Goal: Task Accomplishment & Management: Manage account settings

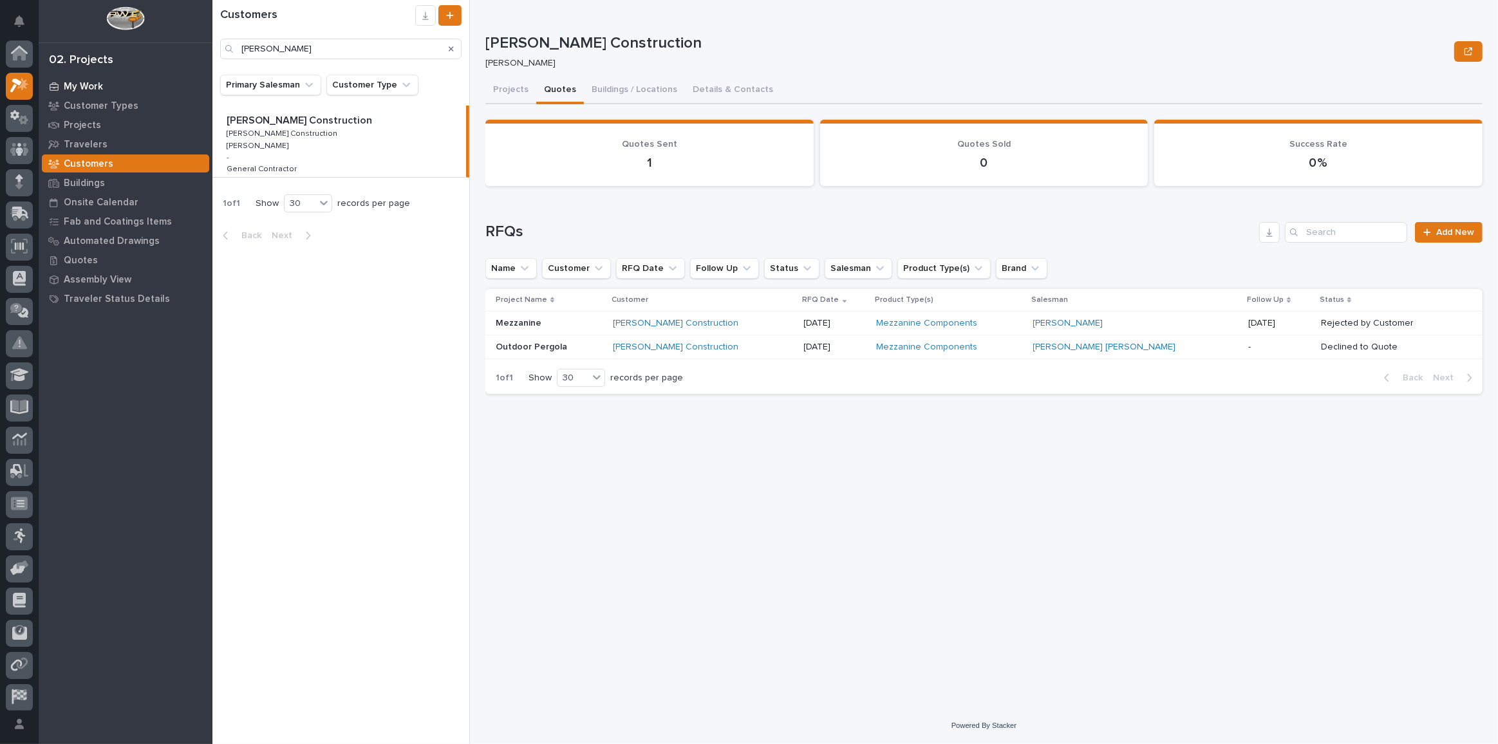
scroll to position [35, 0]
click at [93, 85] on p "My Work" at bounding box center [83, 87] width 39 height 12
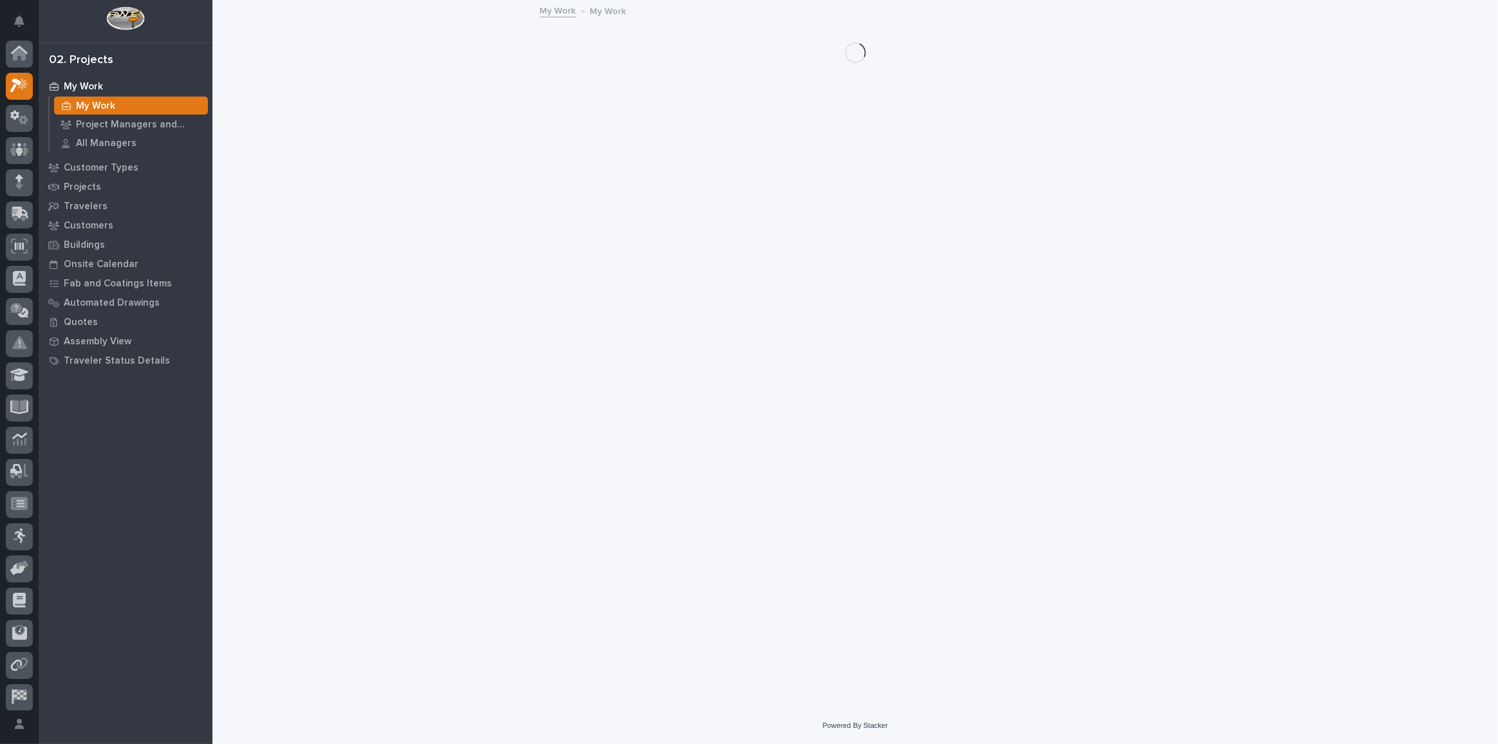
scroll to position [32, 0]
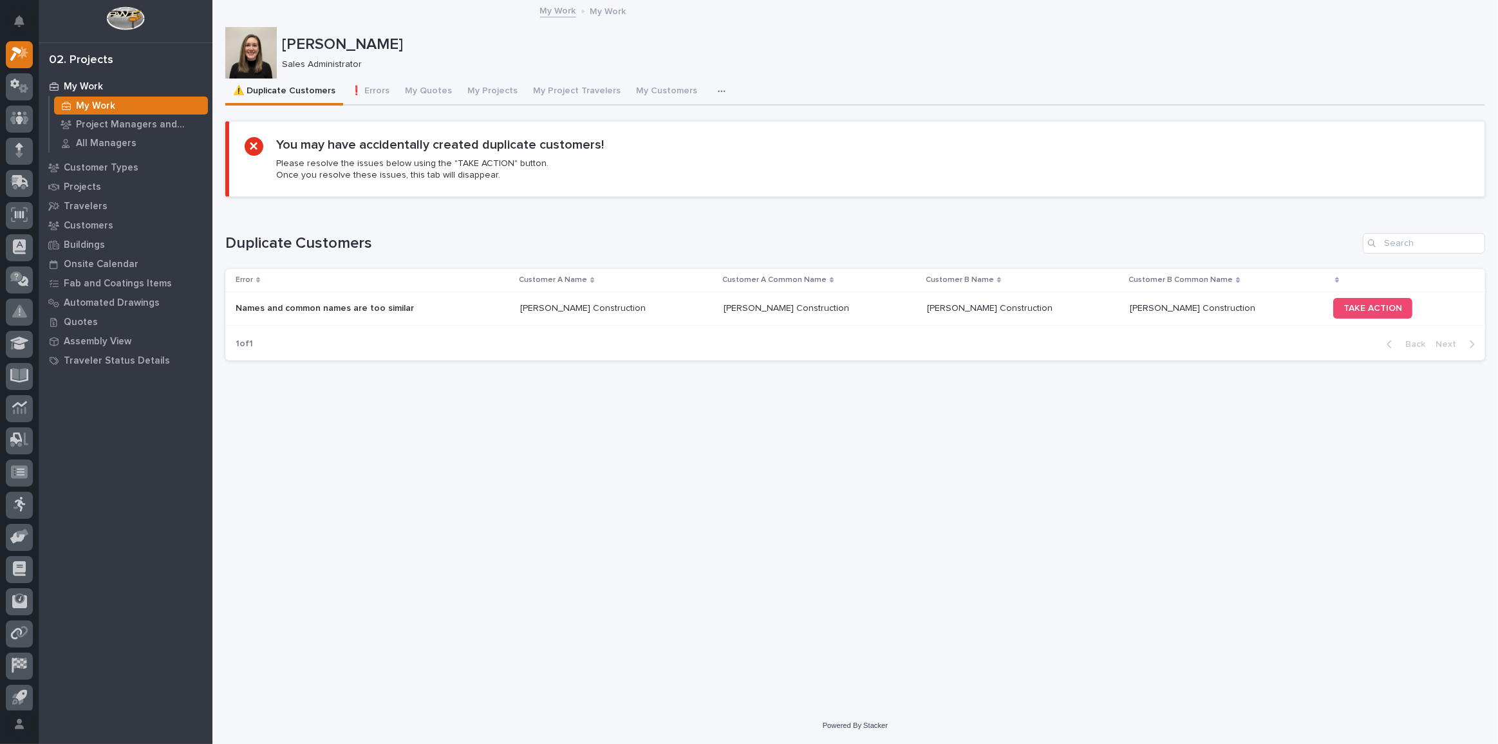
click at [1343, 317] on div "TAKE ACTION" at bounding box center [1398, 308] width 131 height 31
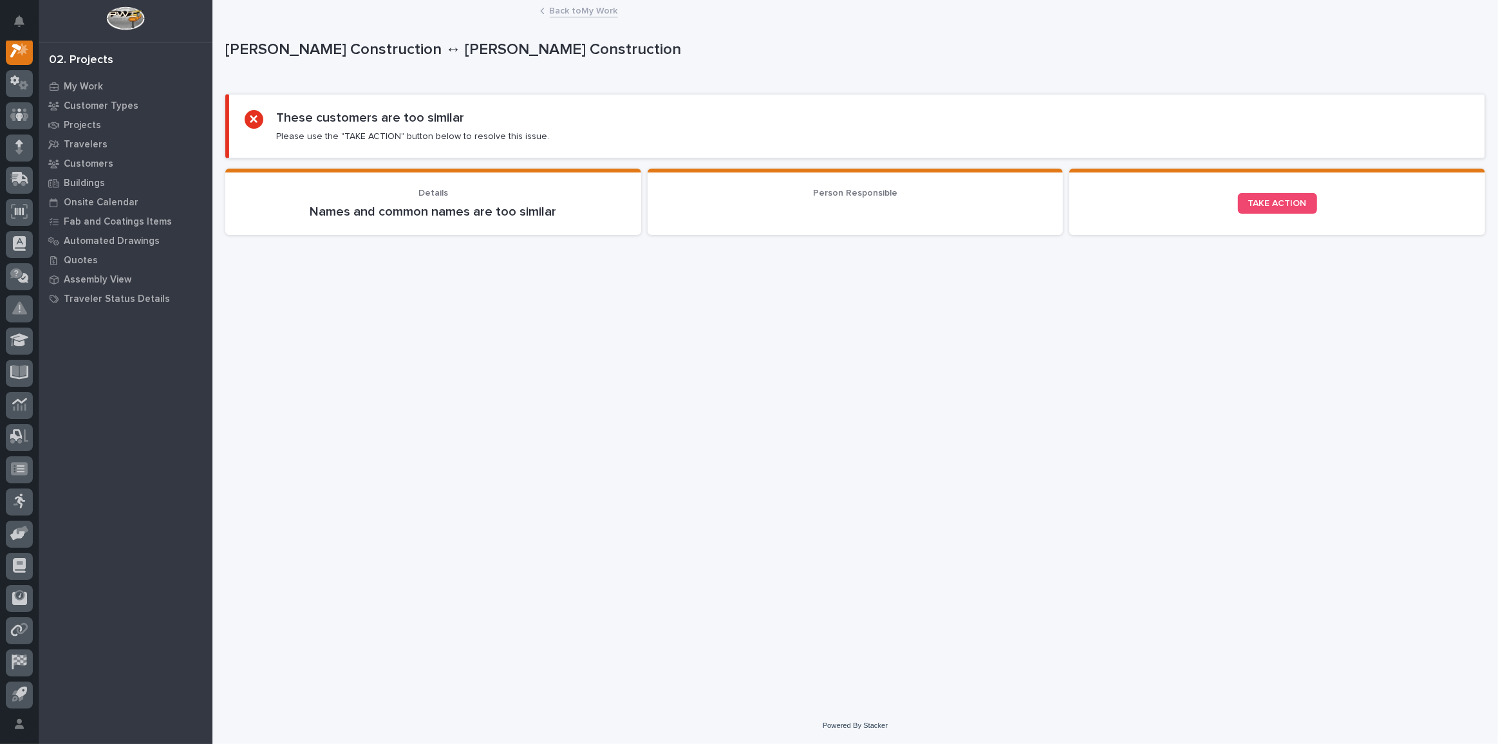
scroll to position [32, 0]
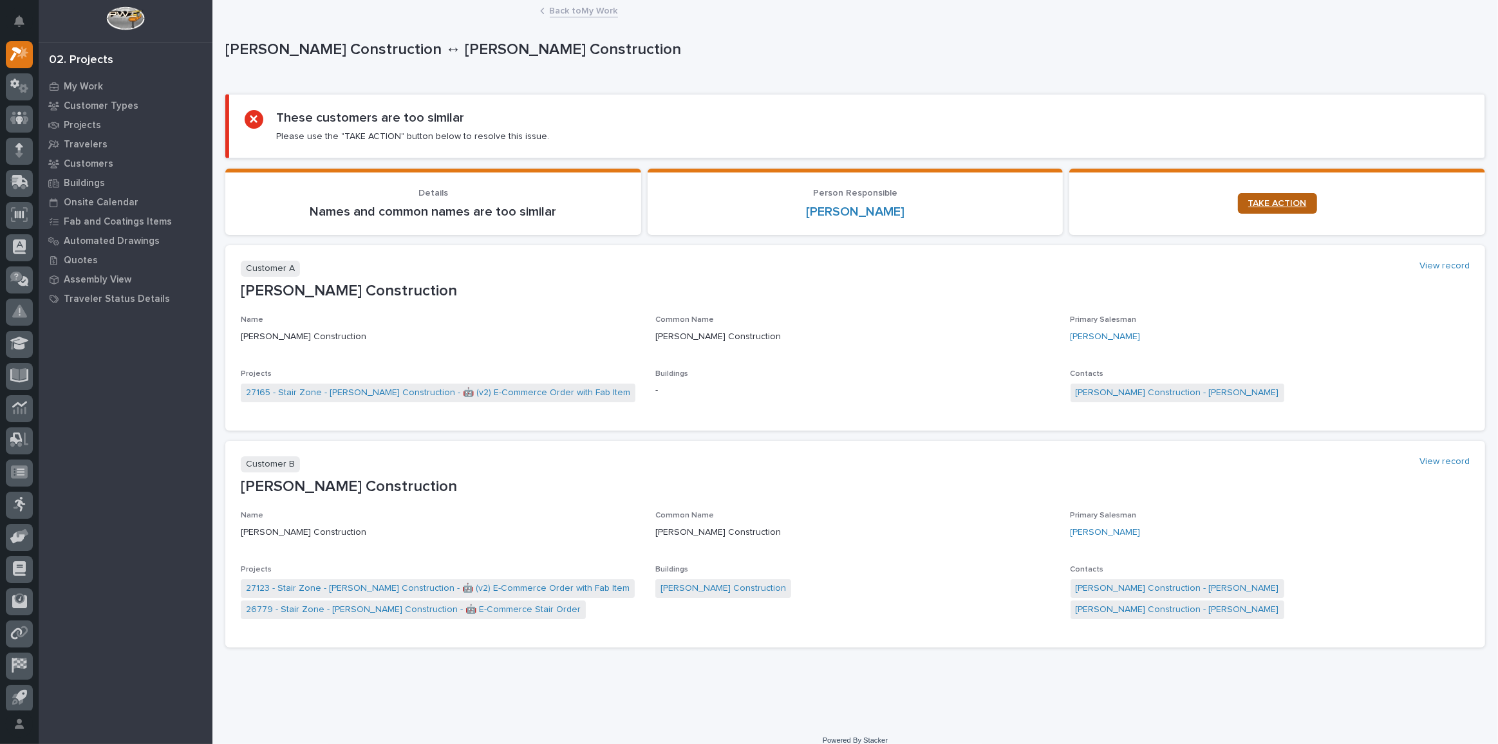
click at [1266, 196] on link "TAKE ACTION" at bounding box center [1277, 203] width 79 height 21
click at [88, 83] on p "My Work" at bounding box center [83, 87] width 39 height 12
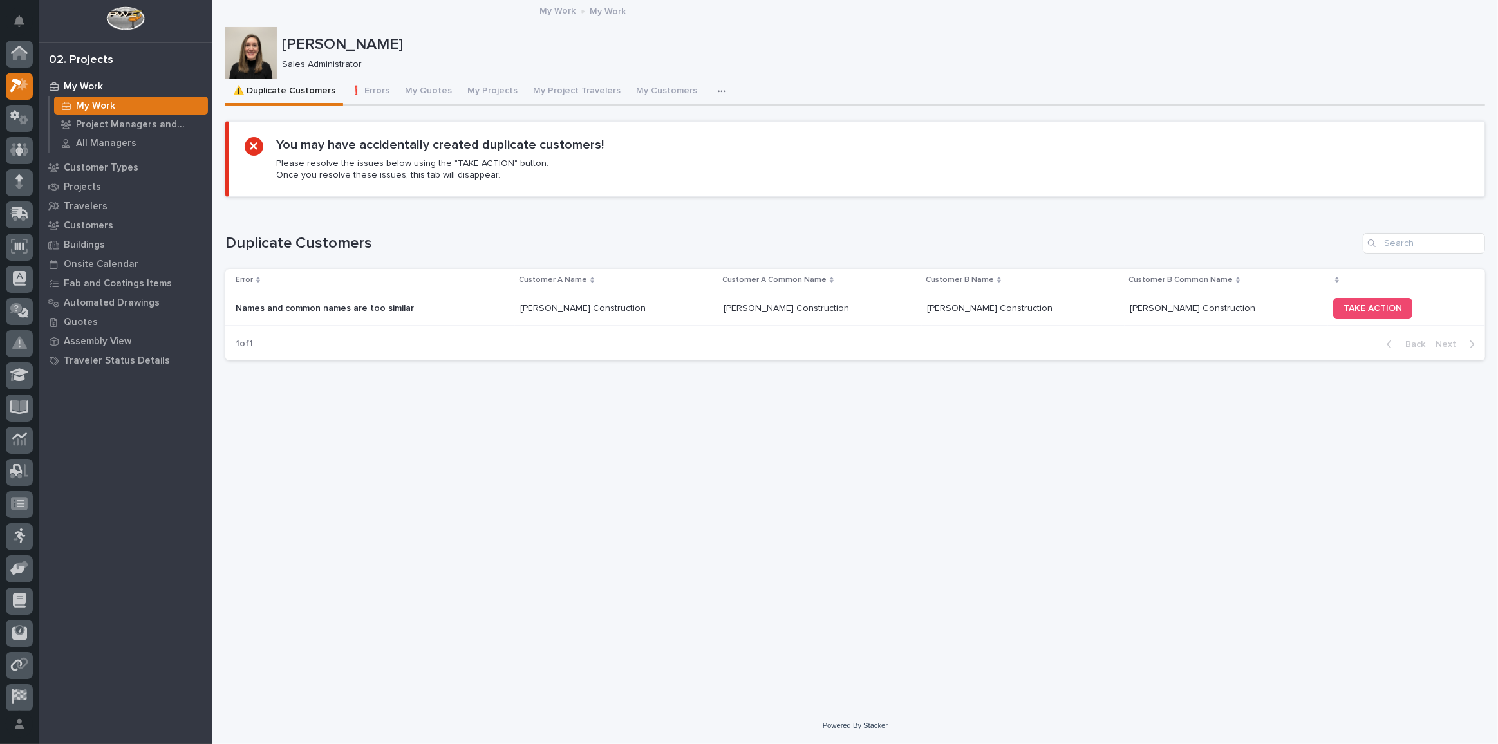
scroll to position [32, 0]
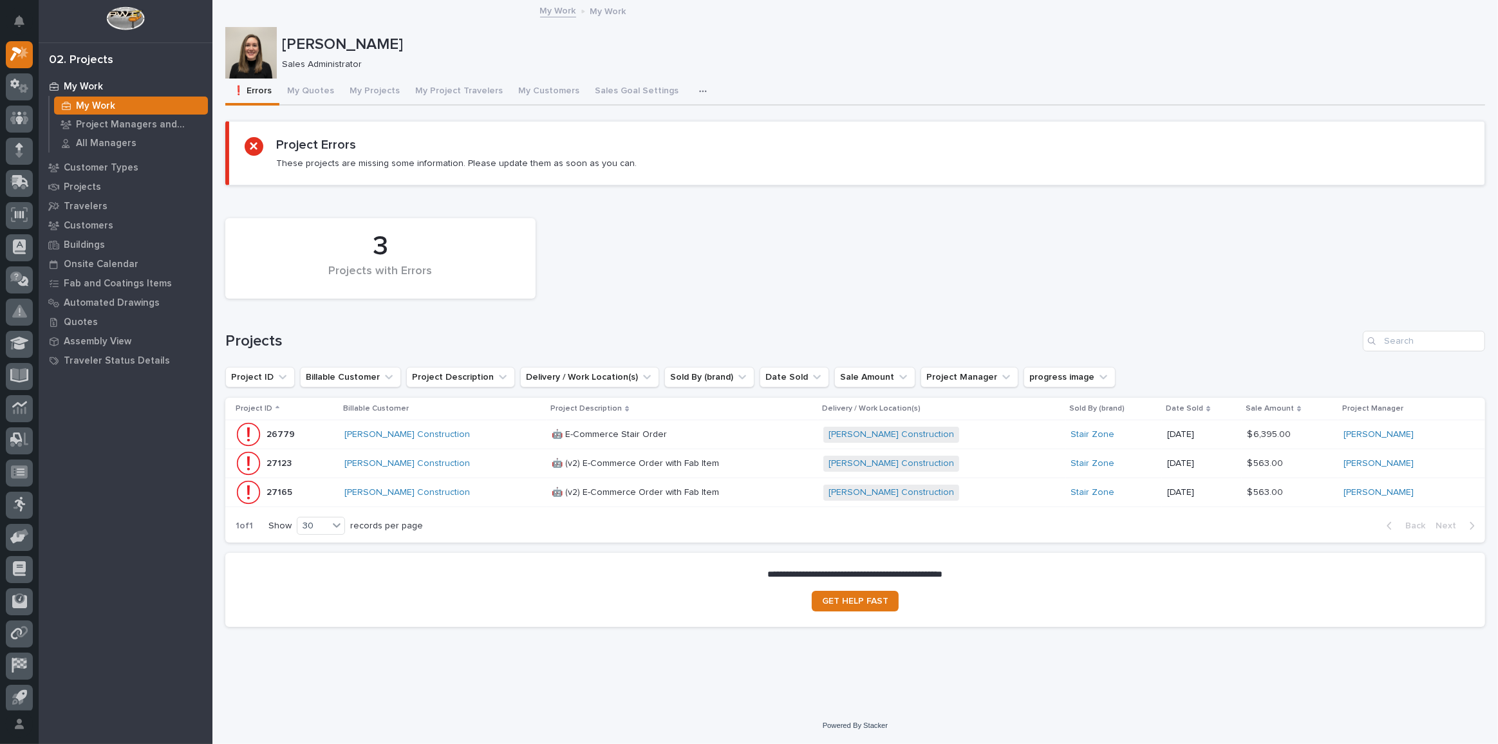
click at [700, 437] on p at bounding box center [664, 434] width 225 height 11
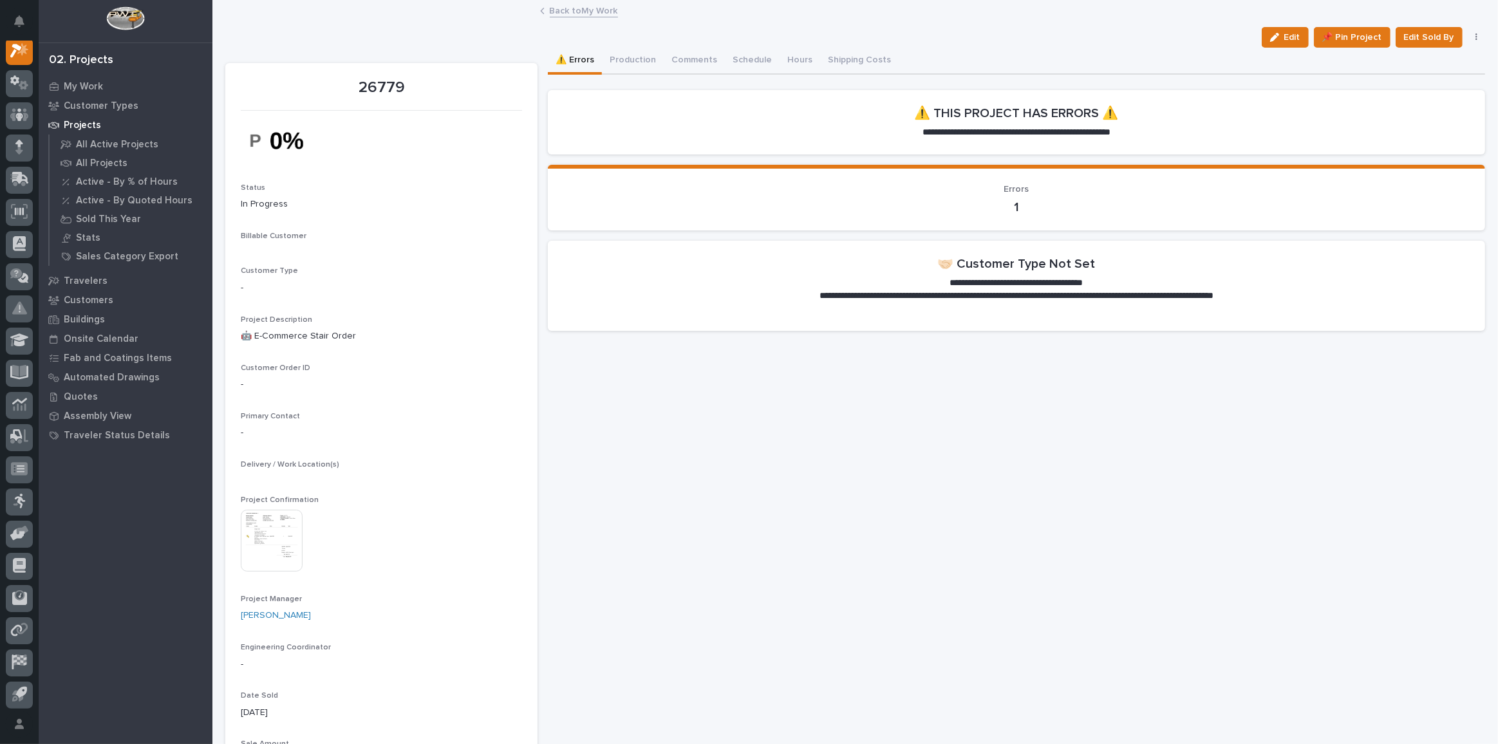
scroll to position [32, 0]
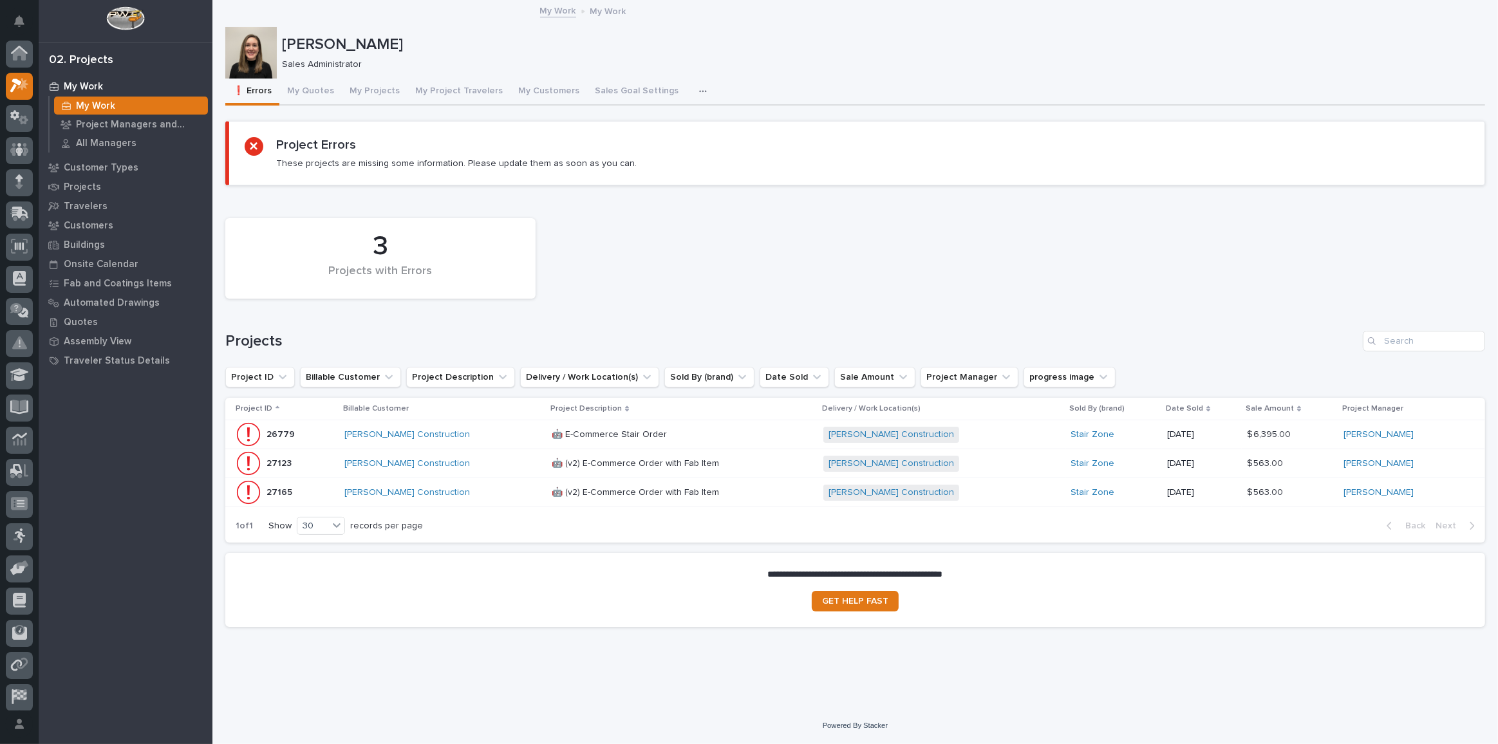
scroll to position [35, 0]
click at [739, 493] on div "🤖 (v2) E-Commerce Order with Fab Item 🤖 (v2) E-Commerce Order with Fab Item" at bounding box center [682, 492] width 261 height 21
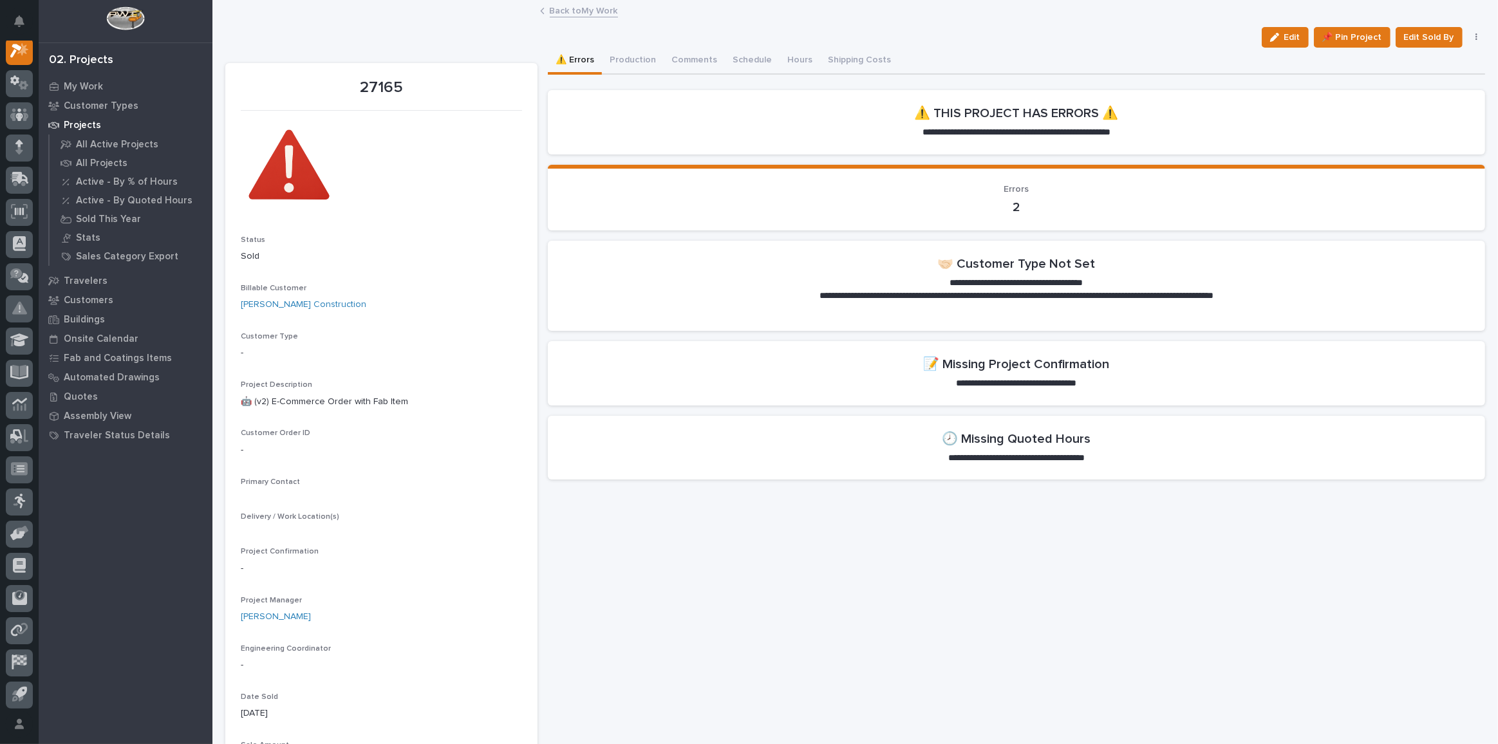
scroll to position [32, 0]
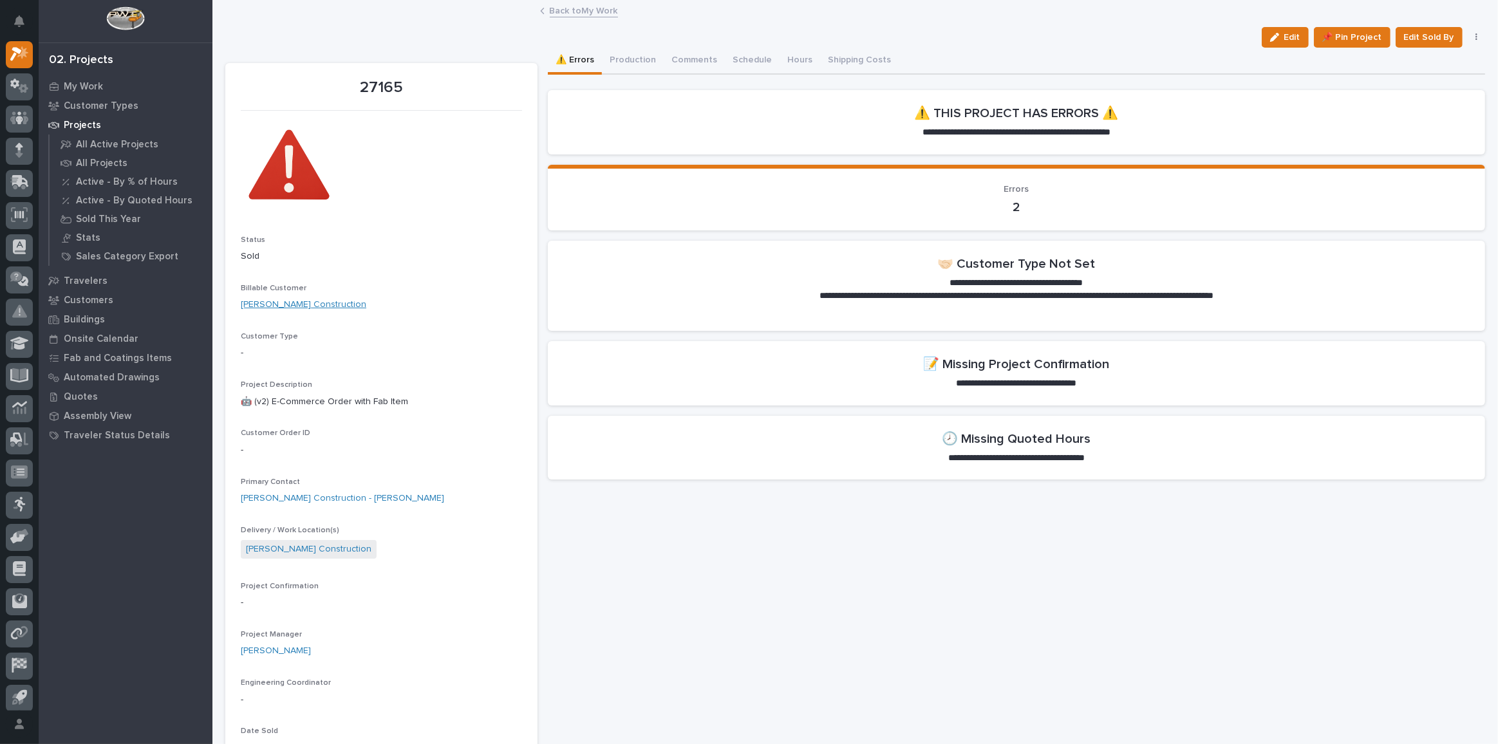
click at [275, 305] on link "[PERSON_NAME] Construction" at bounding box center [304, 305] width 126 height 14
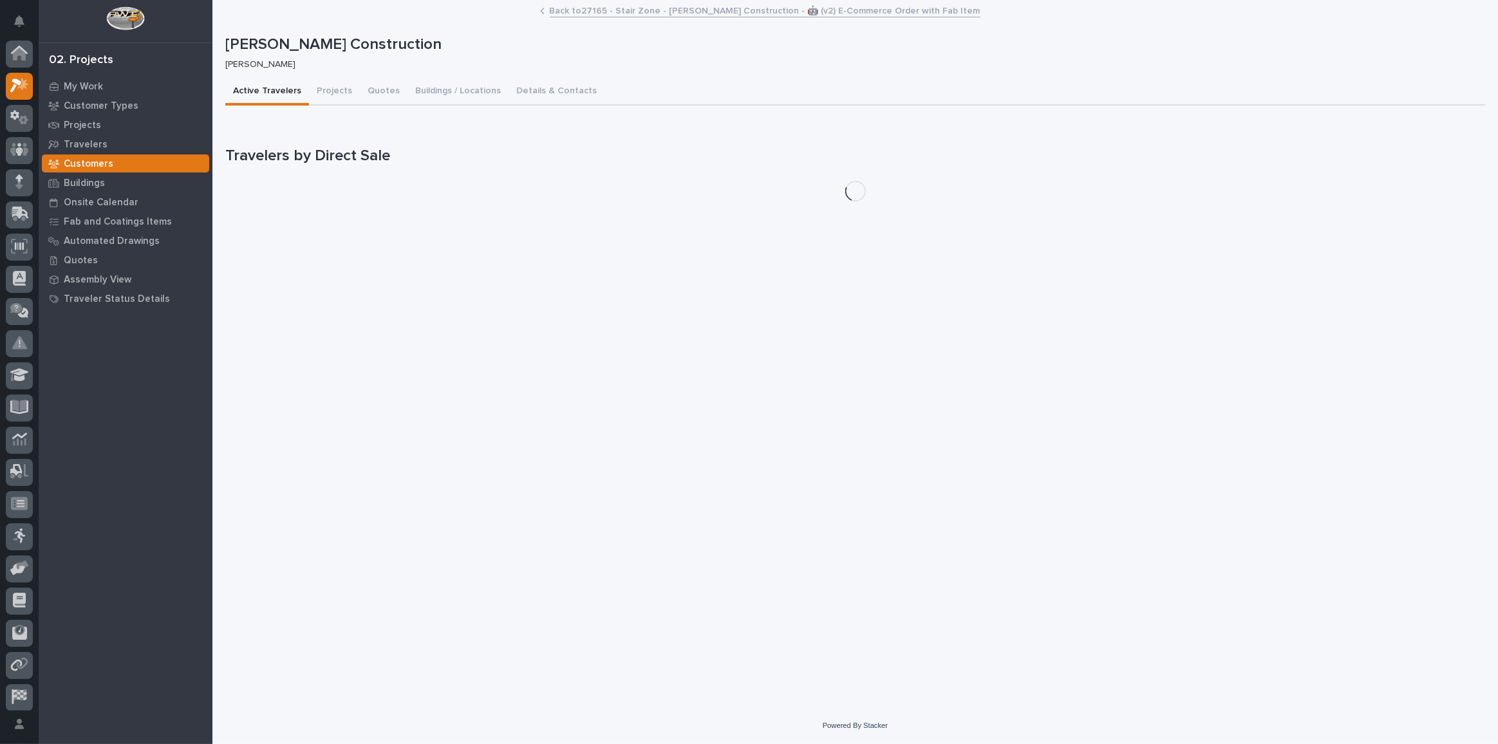
scroll to position [32, 0]
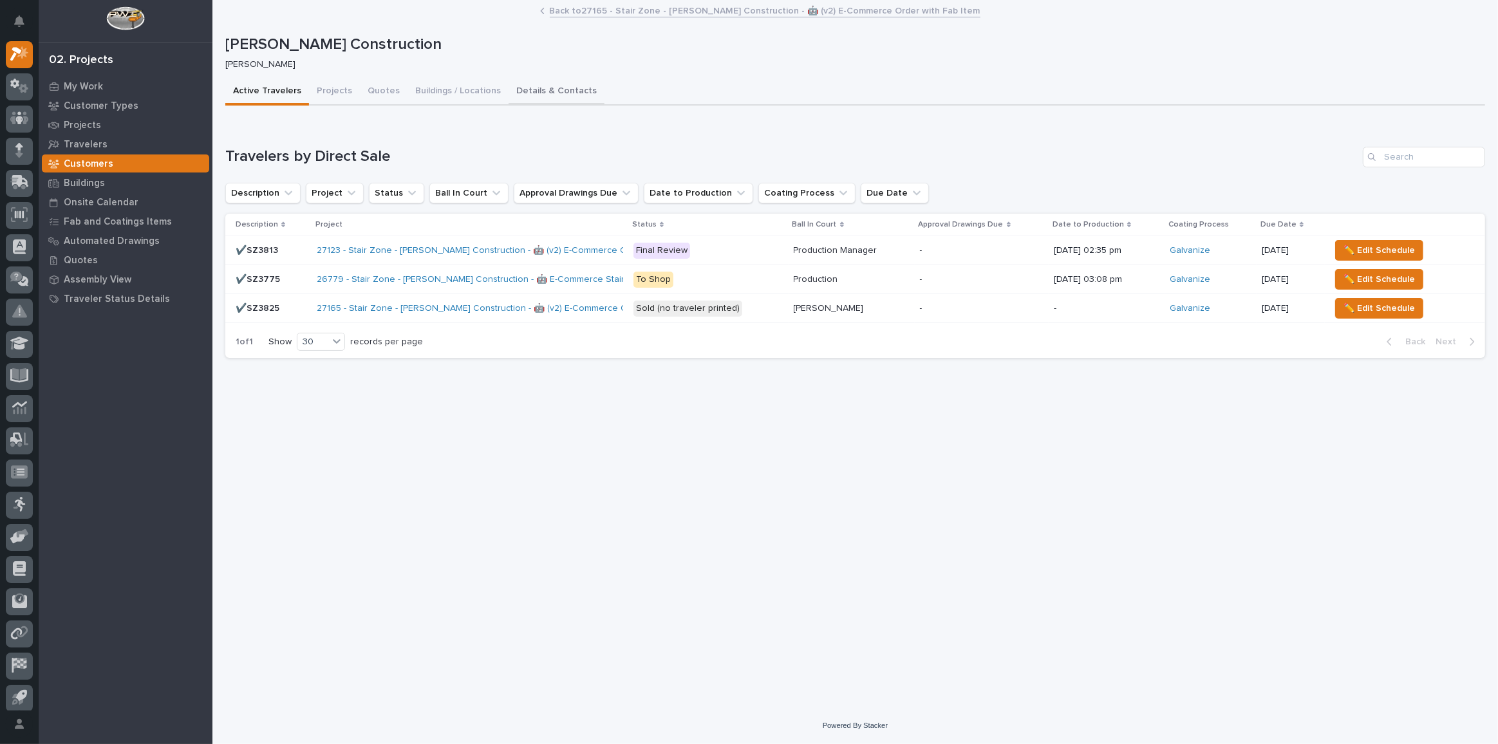
click at [551, 91] on button "Details & Contacts" at bounding box center [557, 92] width 96 height 27
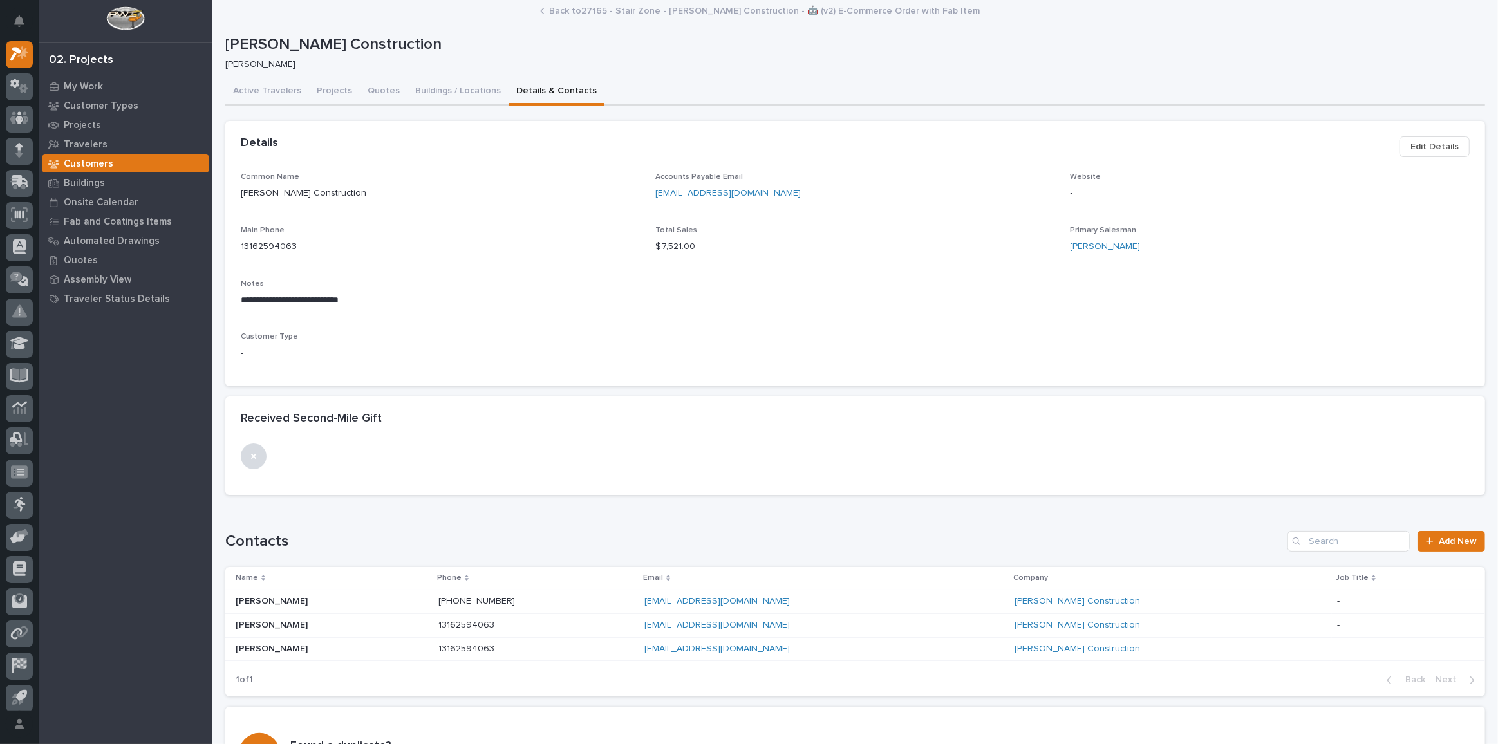
click at [1431, 144] on span "Edit Details" at bounding box center [1435, 146] width 48 height 15
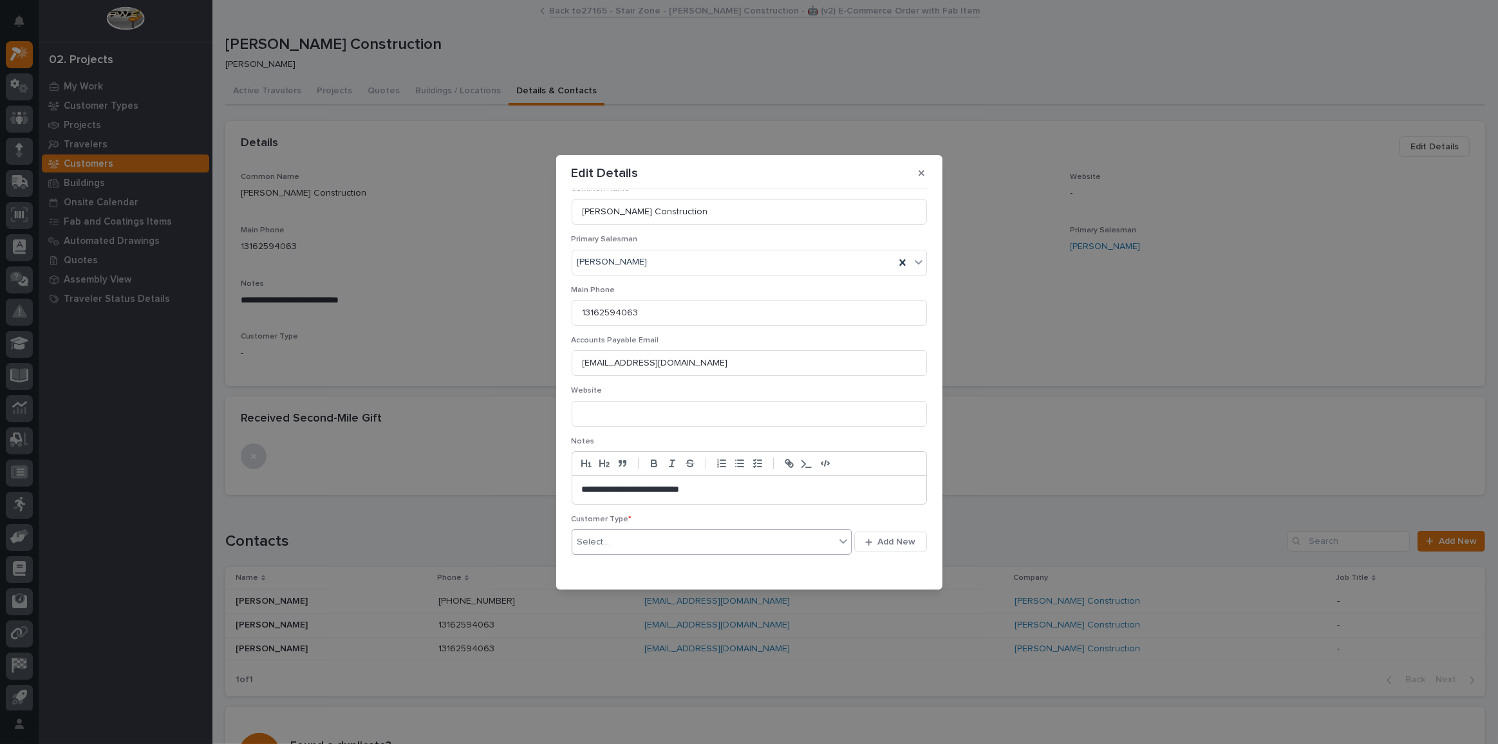
scroll to position [100, 0]
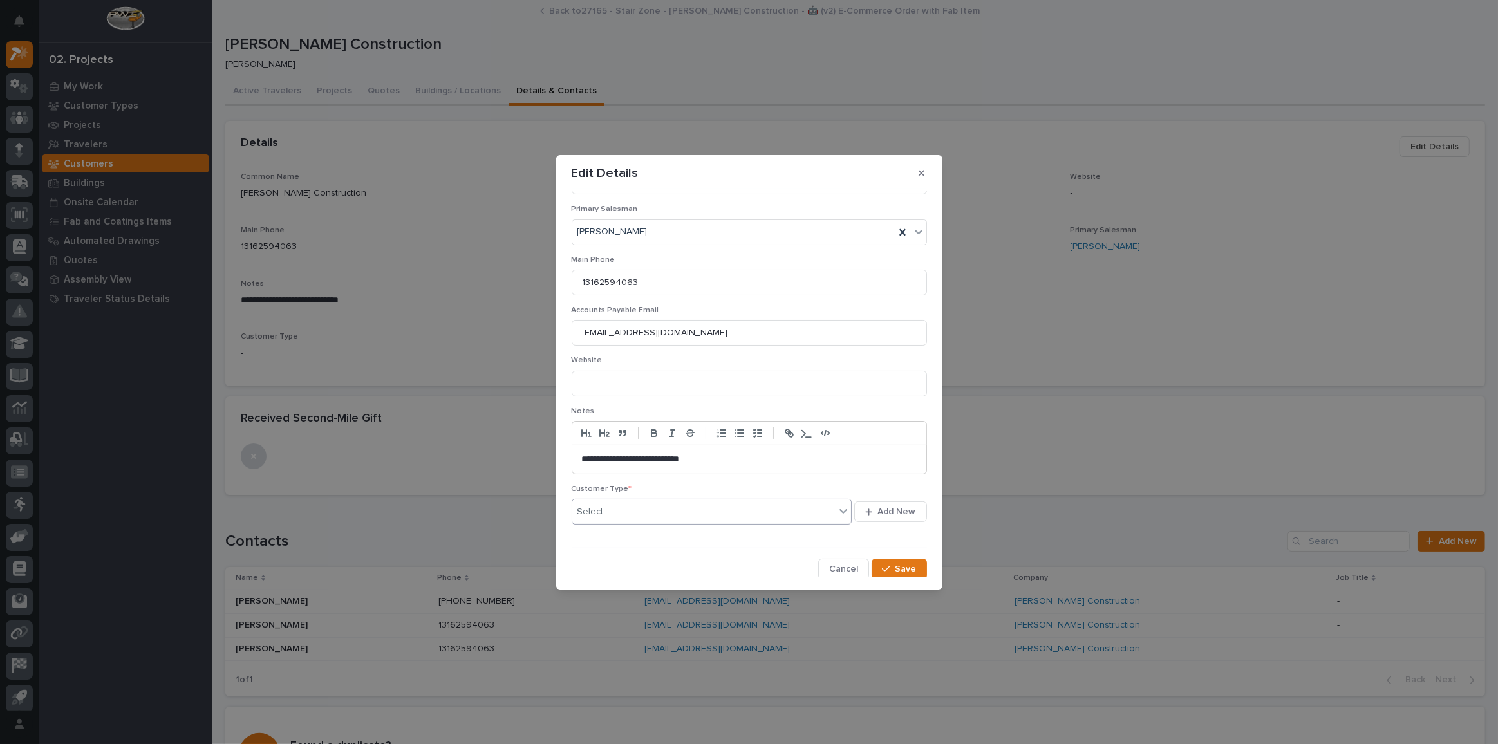
click at [630, 520] on div "Select..." at bounding box center [703, 512] width 263 height 21
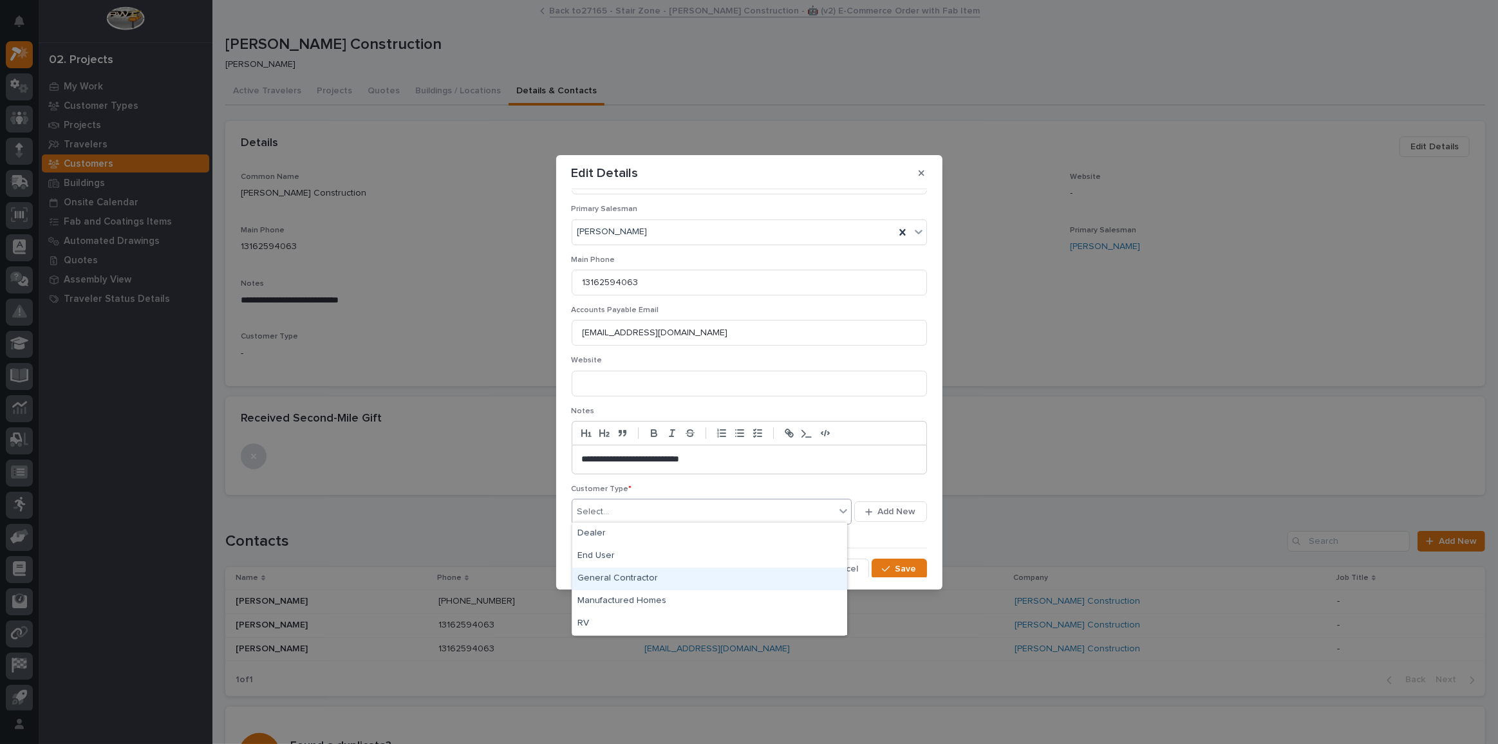
click at [621, 579] on div "General Contractor" at bounding box center [709, 579] width 275 height 23
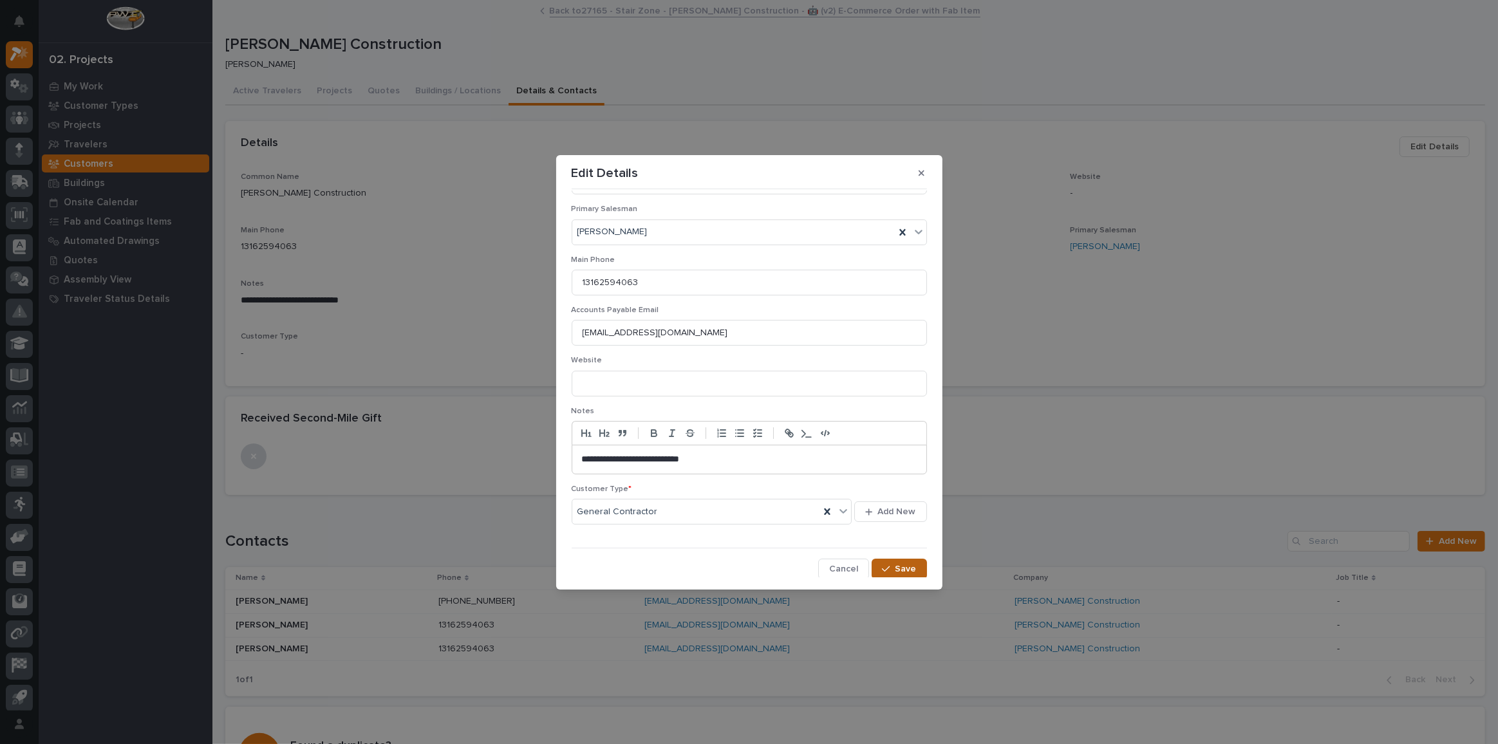
click at [886, 565] on div "button" at bounding box center [888, 569] width 13 height 9
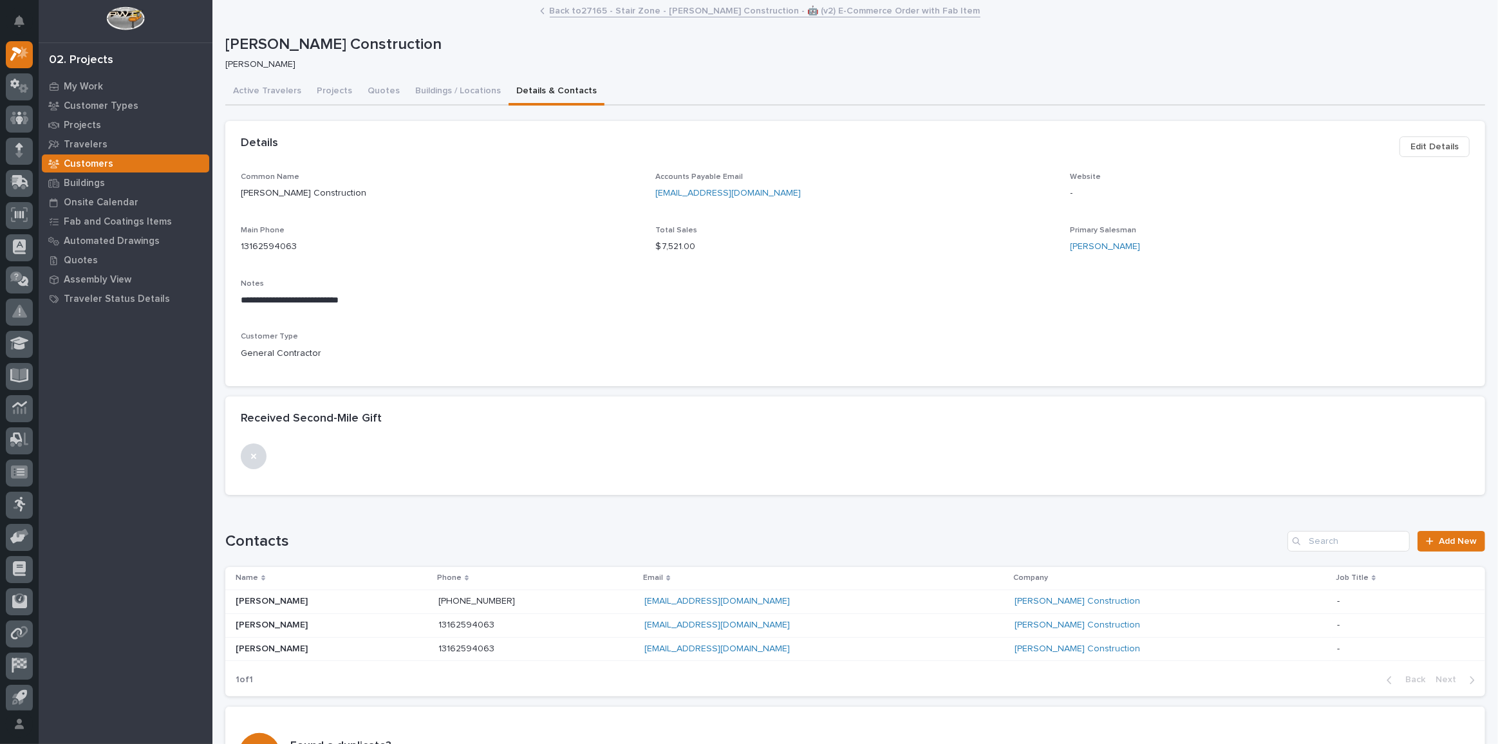
click at [608, 12] on link "Back to 27165 - Stair Zone - [PERSON_NAME] Construction - 🤖 (v2) E-Commerce Ord…" at bounding box center [765, 10] width 431 height 15
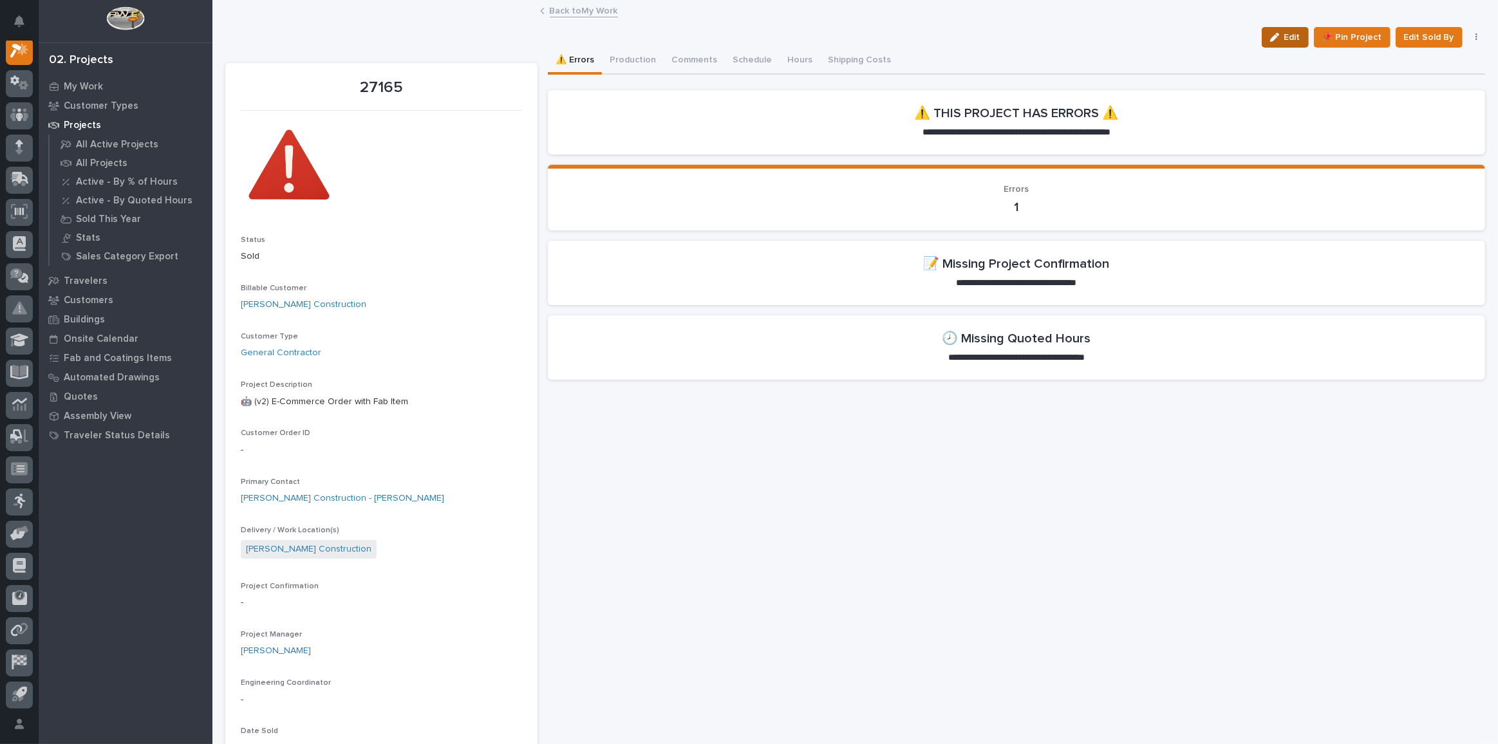
click at [1292, 45] on button "Edit" at bounding box center [1285, 37] width 47 height 21
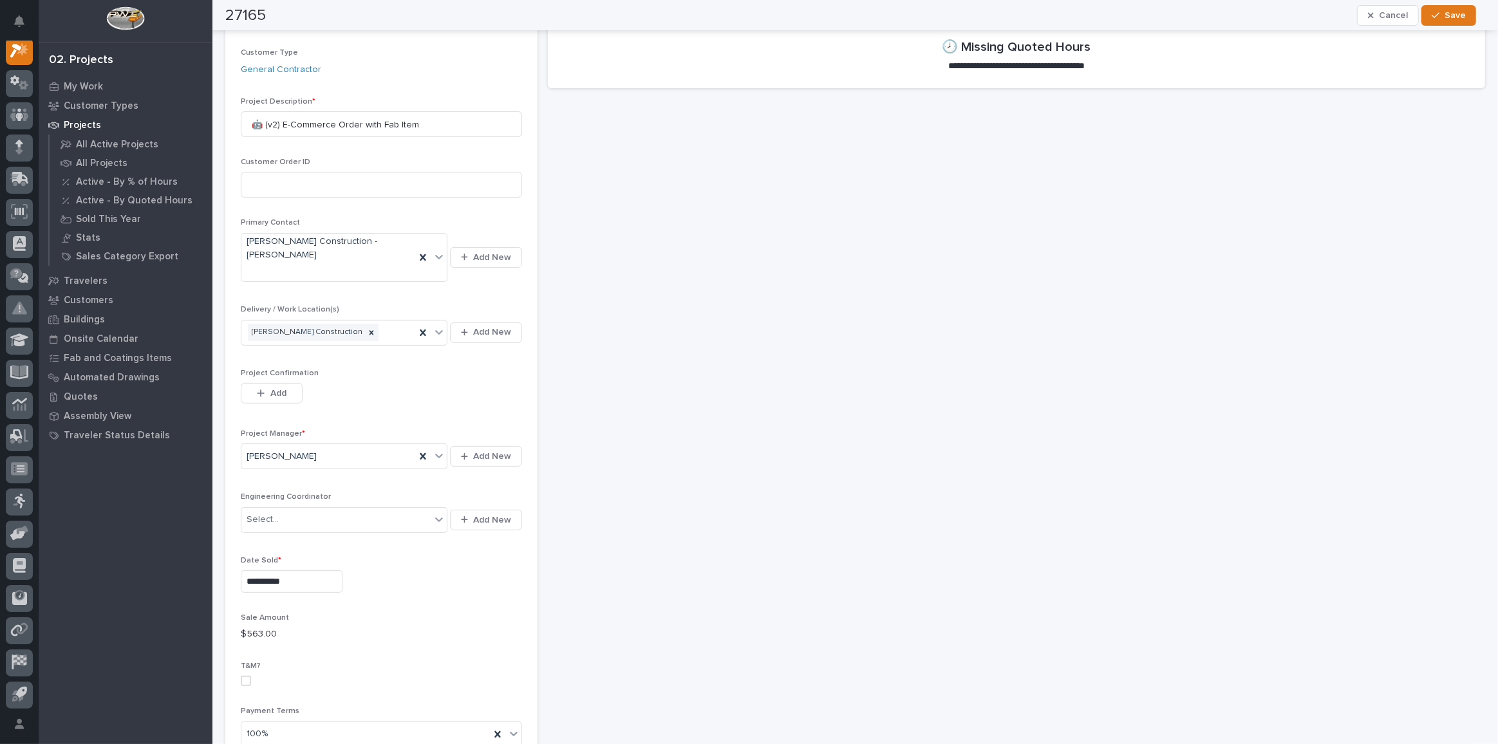
scroll to position [292, 0]
click at [289, 382] on button "Add" at bounding box center [272, 392] width 62 height 21
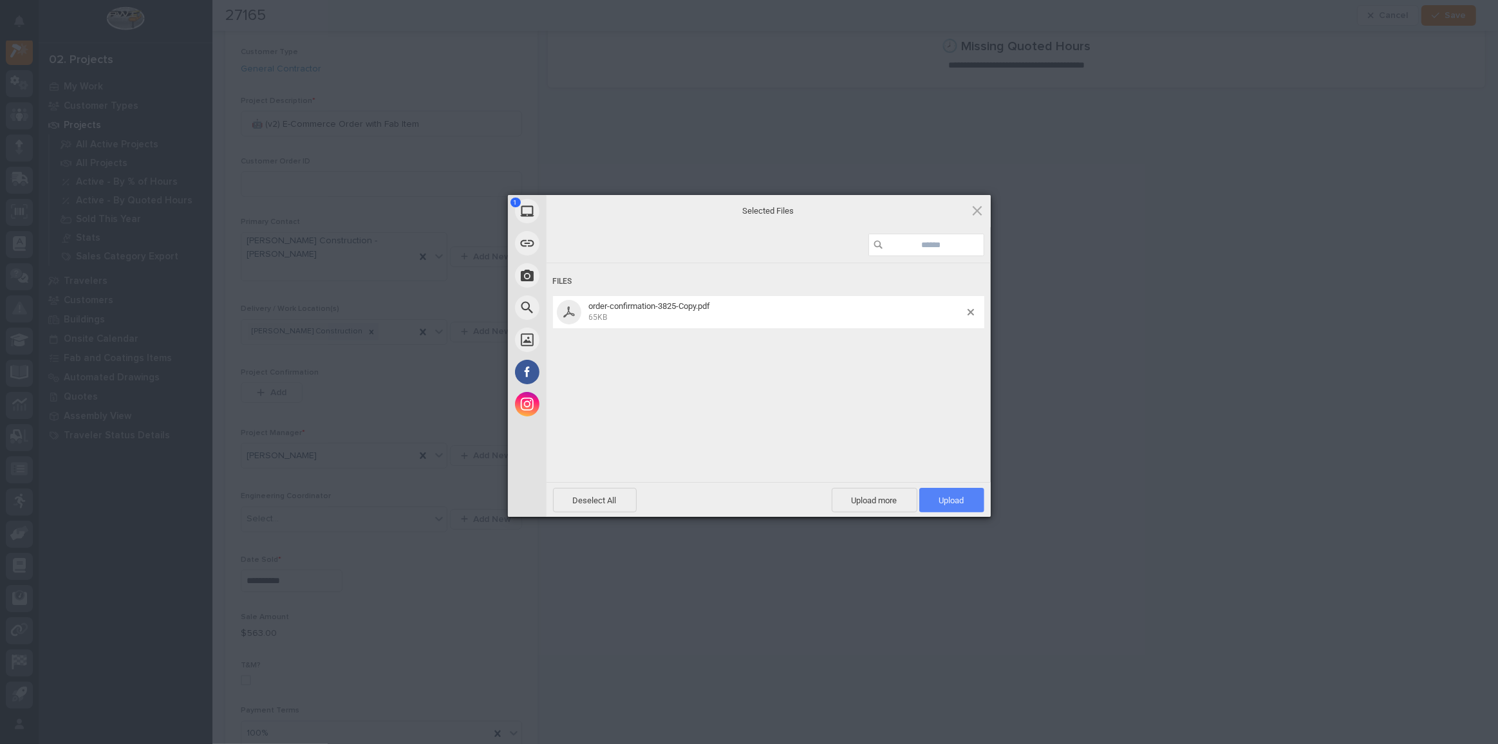
click at [955, 497] on span "Upload 1" at bounding box center [951, 501] width 25 height 10
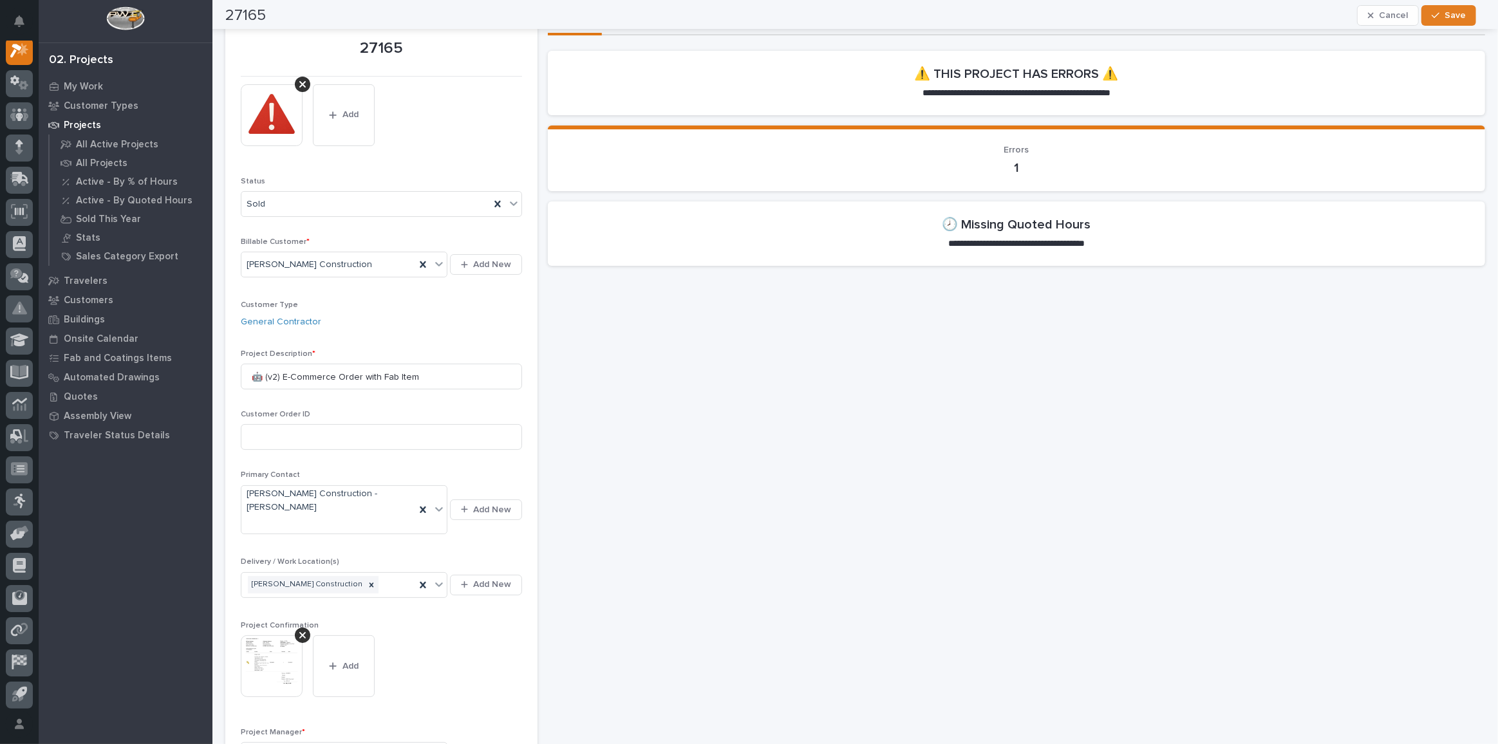
scroll to position [0, 0]
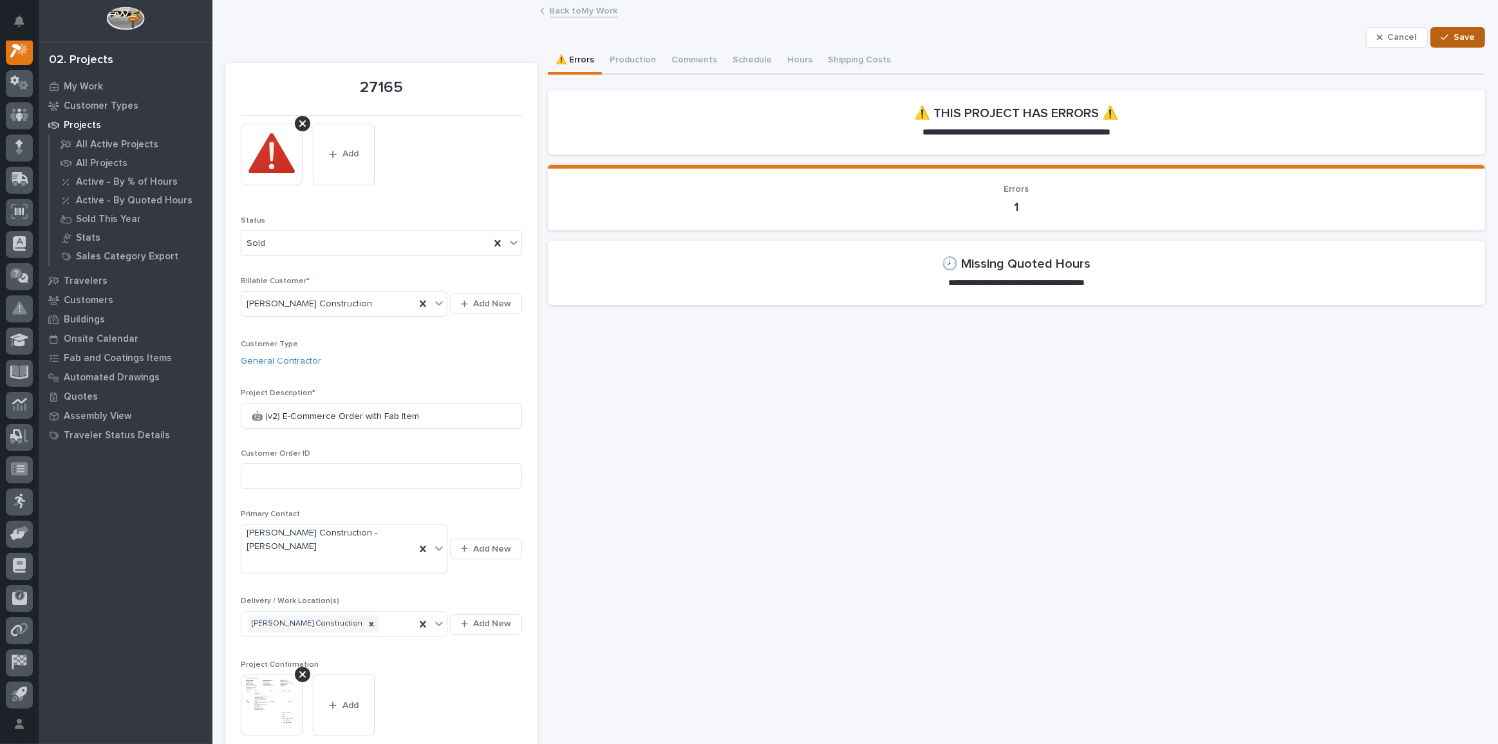
click at [1454, 39] on span "Save" at bounding box center [1464, 38] width 21 height 12
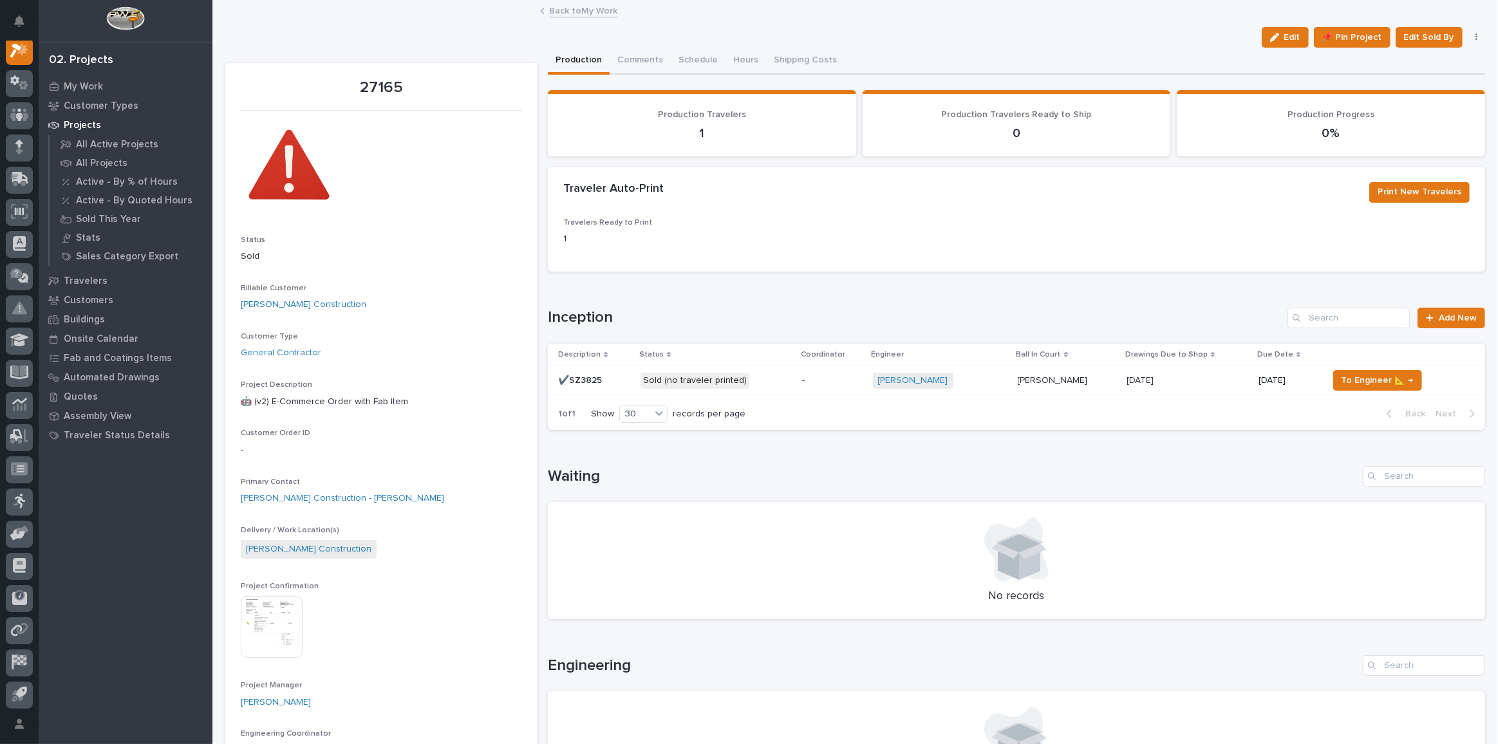
click at [1270, 476] on h1 "Waiting" at bounding box center [953, 476] width 810 height 19
